Goal: Navigation & Orientation: Find specific page/section

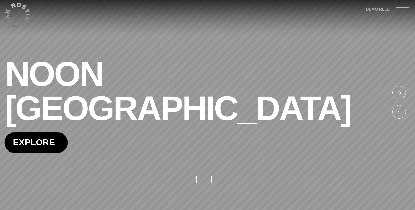
click at [57, 132] on span at bounding box center [36, 142] width 63 height 20
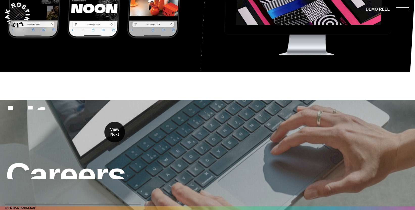
scroll to position [5140, 0]
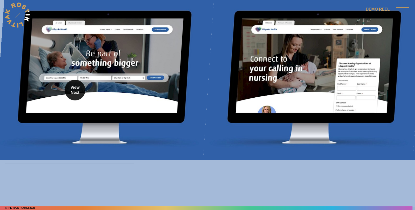
scroll to position [5742, 0]
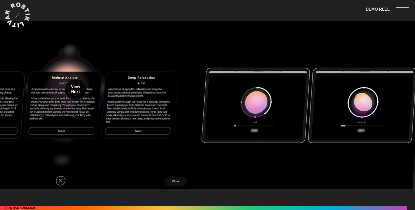
scroll to position [5275, 0]
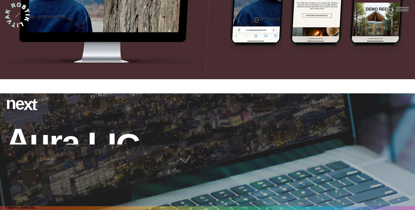
scroll to position [4620, 0]
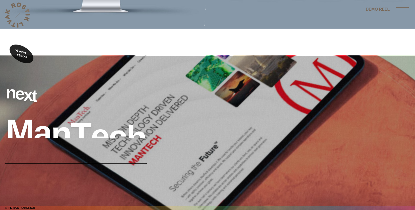
scroll to position [4638, 0]
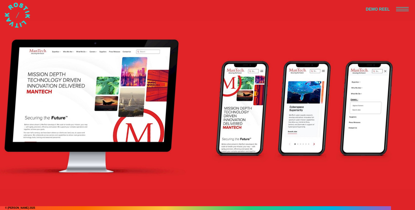
scroll to position [4019, 0]
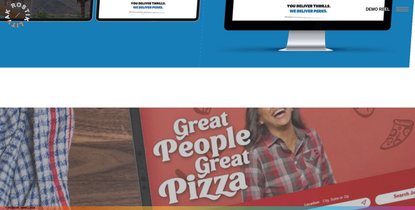
scroll to position [4041, 0]
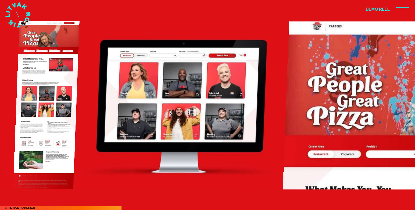
scroll to position [1662, 0]
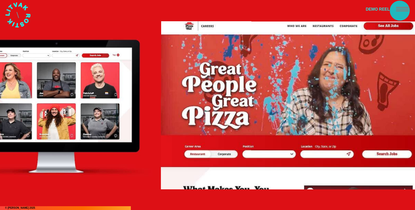
click at [400, 11] on span at bounding box center [402, 11] width 13 height 1
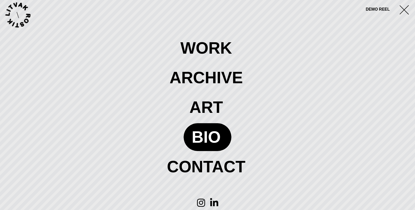
click at [209, 137] on span at bounding box center [208, 136] width 48 height 27
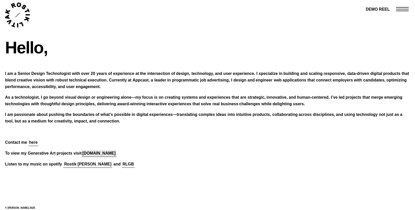
click at [93, 154] on div "[DOMAIN_NAME]" at bounding box center [98, 153] width 33 height 7
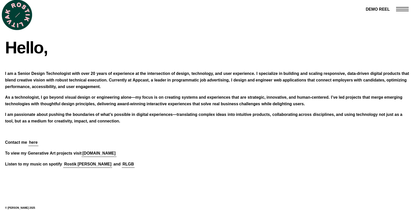
click at [13, 14] on icon at bounding box center [17, 15] width 25 height 25
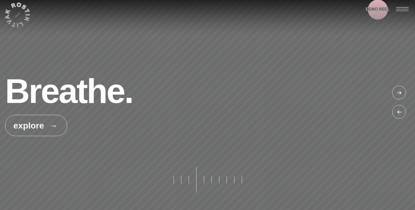
click at [379, 10] on span "DEMO REEL" at bounding box center [378, 9] width 24 height 7
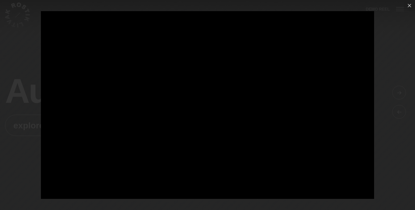
click at [14, 45] on div at bounding box center [207, 105] width 415 height 210
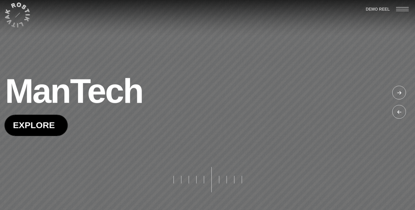
click at [399, 108] on div at bounding box center [400, 112] width 15 height 15
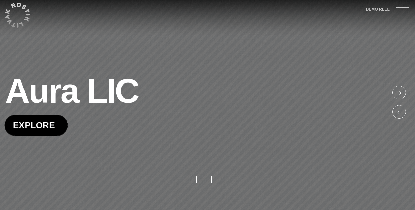
click at [399, 108] on div at bounding box center [400, 112] width 15 height 15
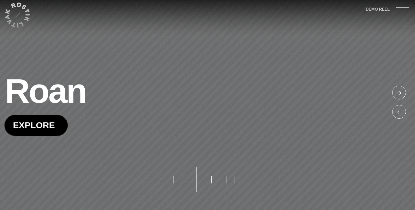
click at [399, 108] on div at bounding box center [400, 112] width 15 height 15
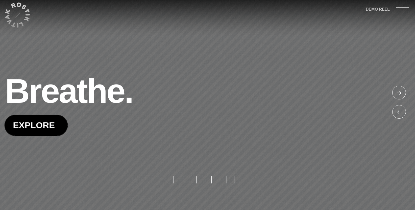
click at [399, 93] on div at bounding box center [400, 93] width 15 height 15
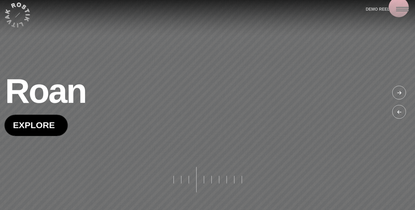
click at [402, 7] on span at bounding box center [402, 7] width 13 height 1
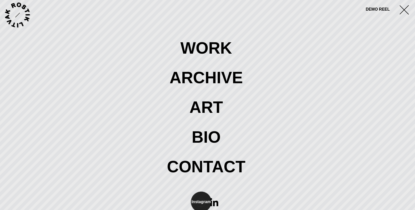
click at [201, 202] on icon at bounding box center [201, 202] width 8 height 9
